Goal: Information Seeking & Learning: Learn about a topic

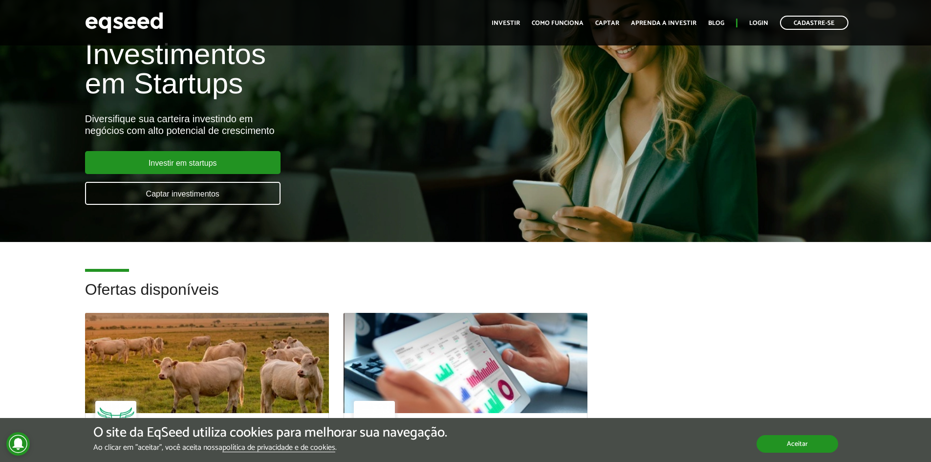
scroll to position [50, 0]
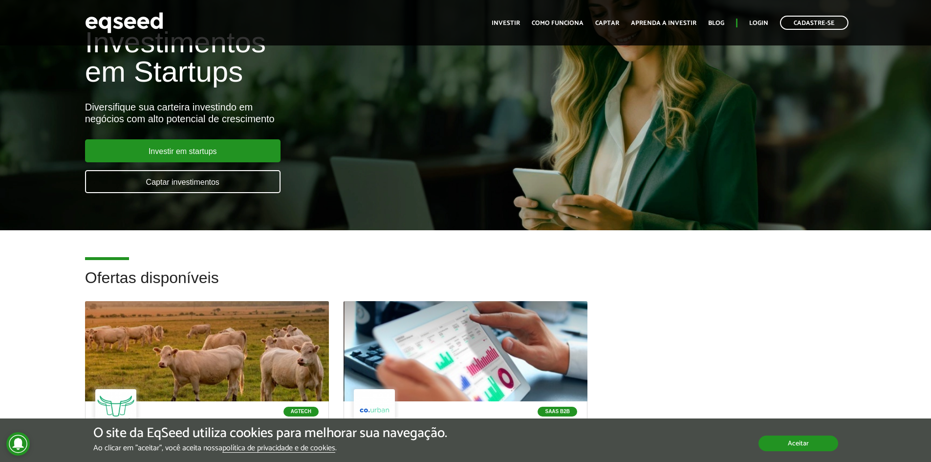
click at [782, 442] on button "Aceitar" at bounding box center [798, 443] width 80 height 16
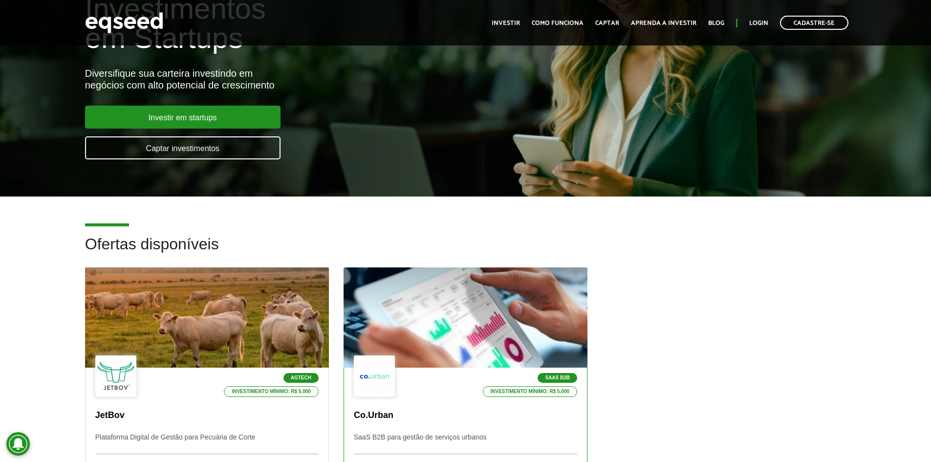
scroll to position [0, 0]
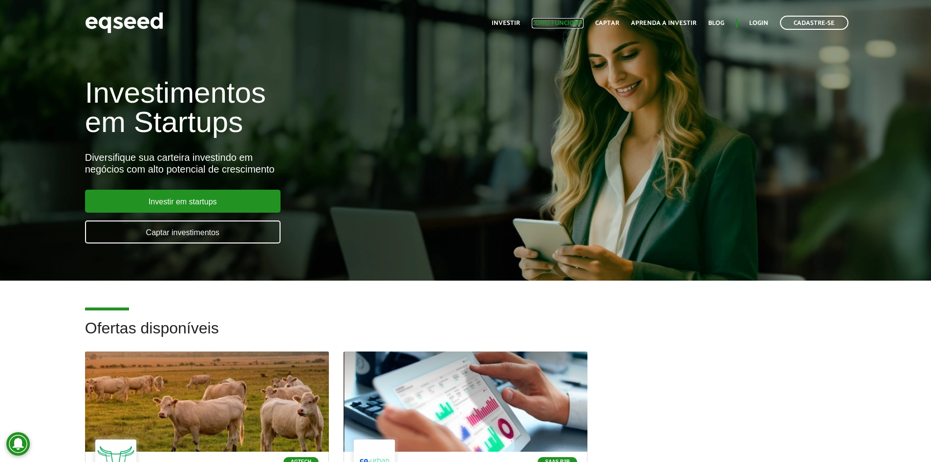
click at [550, 22] on link "Como funciona" at bounding box center [558, 23] width 52 height 6
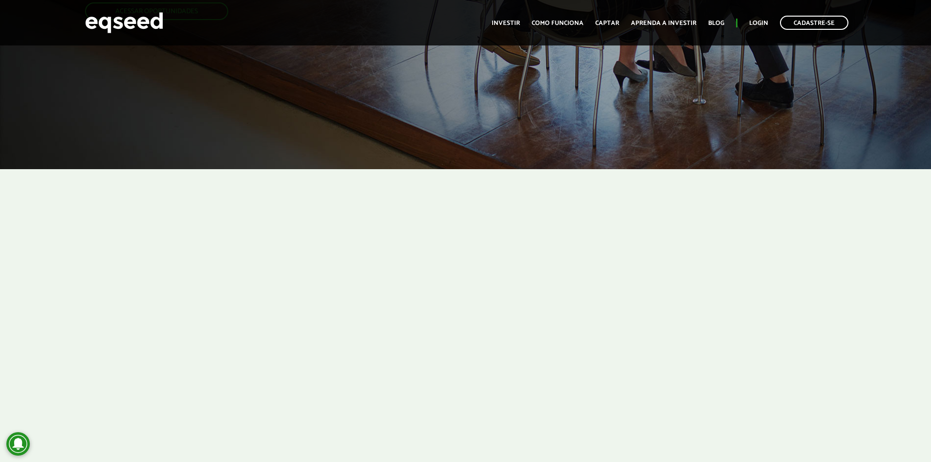
scroll to position [344, 0]
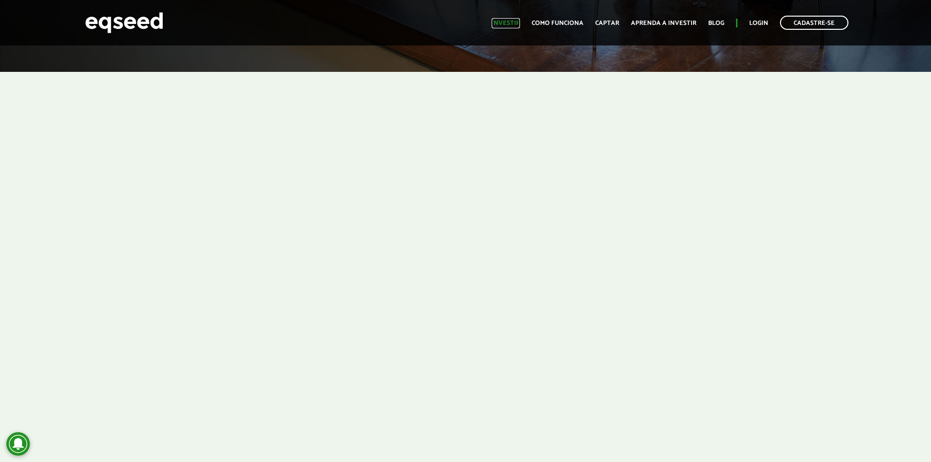
click at [507, 23] on link "Investir" at bounding box center [505, 23] width 28 height 6
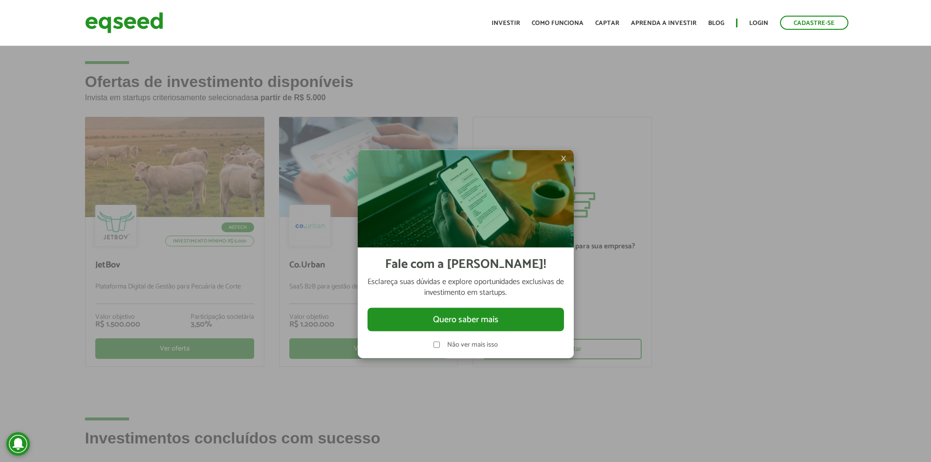
drag, startPoint x: 561, startPoint y: 159, endPoint x: 562, endPoint y: 150, distance: 9.8
click at [561, 159] on span "×" at bounding box center [563, 158] width 6 height 12
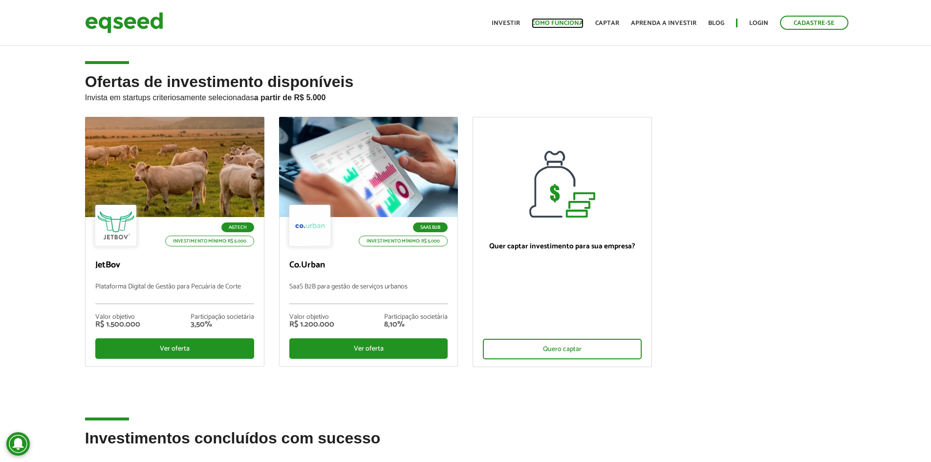
click at [559, 20] on link "Como funciona" at bounding box center [558, 23] width 52 height 6
